Goal: Find specific page/section: Find specific page/section

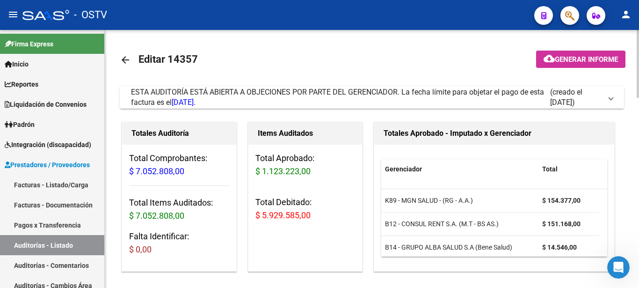
click at [612, 94] on span at bounding box center [611, 97] width 4 height 10
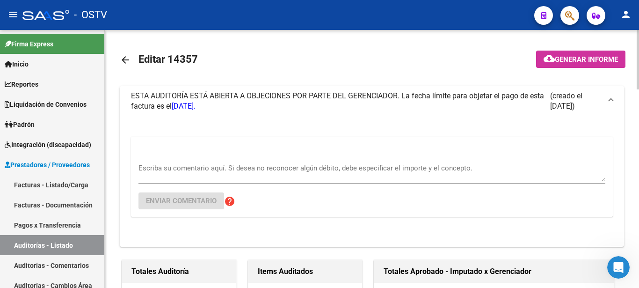
click at [613, 99] on span at bounding box center [611, 101] width 4 height 10
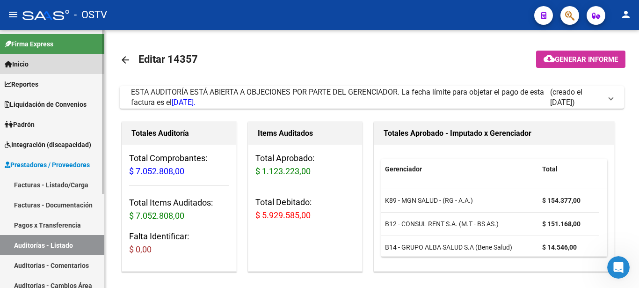
click at [41, 60] on link "Inicio" at bounding box center [52, 64] width 104 height 20
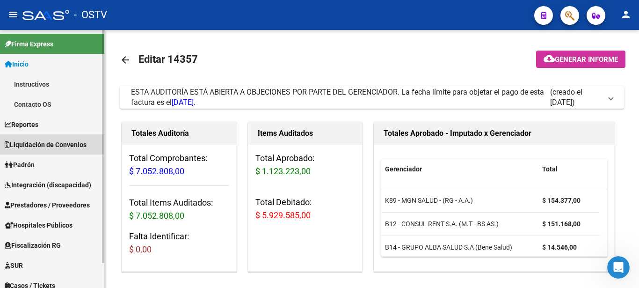
click at [53, 143] on span "Liquidación de Convenios" at bounding box center [46, 144] width 82 height 10
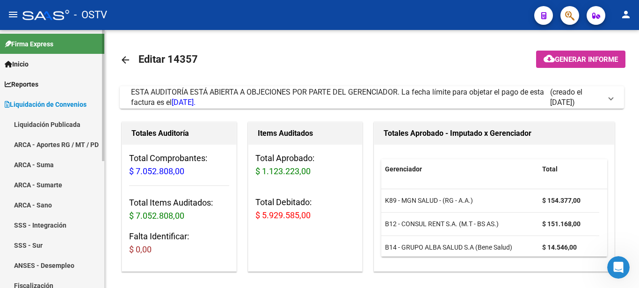
click at [51, 121] on link "Liquidación Publicada" at bounding box center [52, 124] width 104 height 20
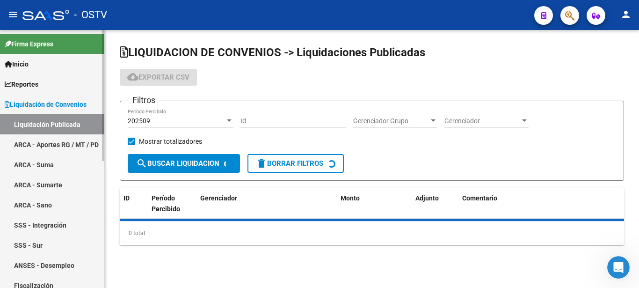
checkbox input "true"
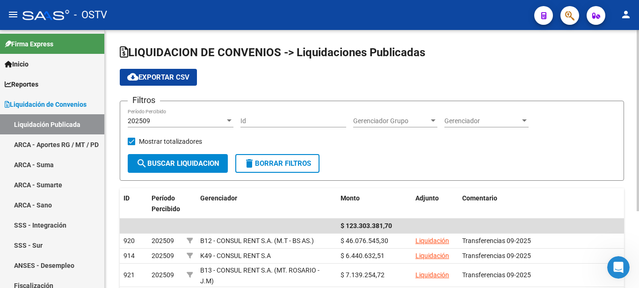
scroll to position [48, 0]
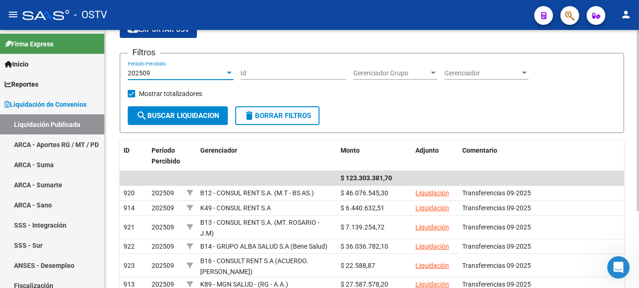
click at [223, 70] on div "202509" at bounding box center [176, 73] width 97 height 8
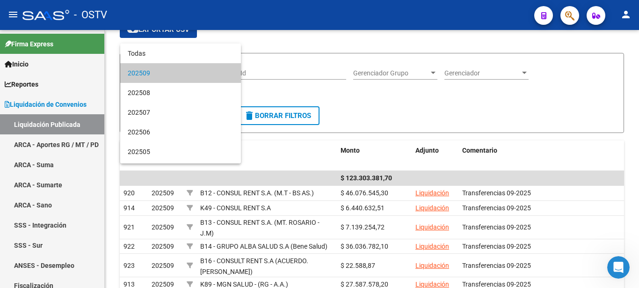
click at [215, 71] on span "202509" at bounding box center [181, 73] width 106 height 20
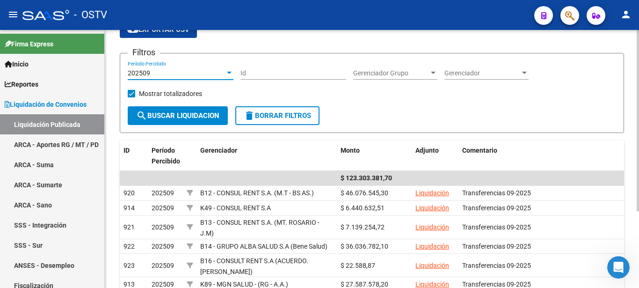
scroll to position [0, 0]
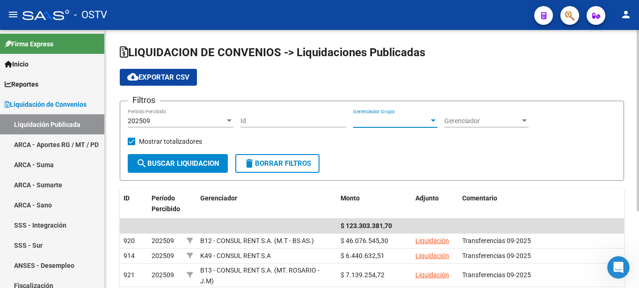
click at [434, 118] on div at bounding box center [433, 120] width 8 height 7
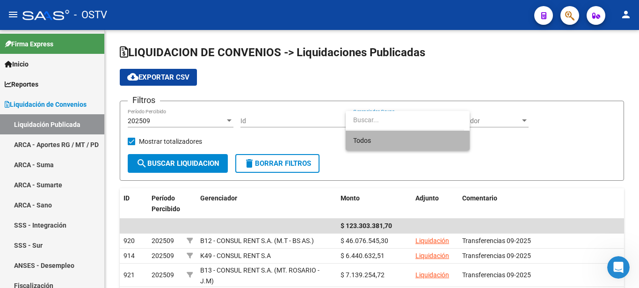
click at [407, 143] on span "Todos" at bounding box center [407, 140] width 109 height 20
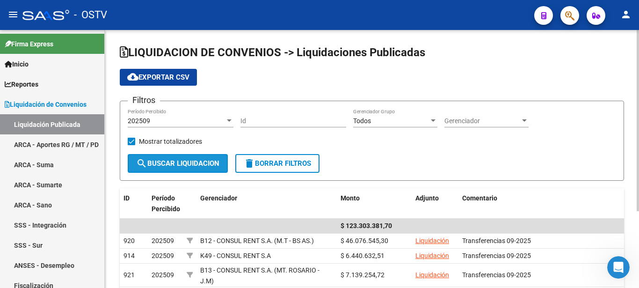
click at [171, 159] on button "search Buscar Liquidacion" at bounding box center [178, 163] width 100 height 19
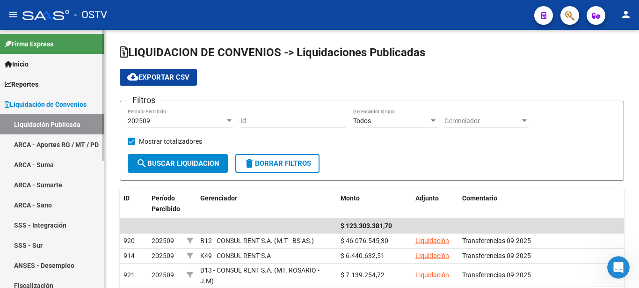
click at [54, 144] on link "ARCA - Aportes RG / MT / PD" at bounding box center [52, 144] width 104 height 20
